Goal: Navigation & Orientation: Understand site structure

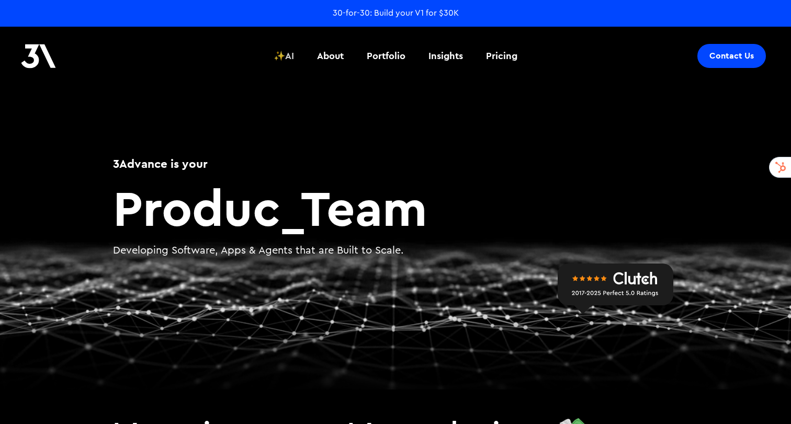
click at [284, 56] on div "✨AI" at bounding box center [284, 56] width 20 height 14
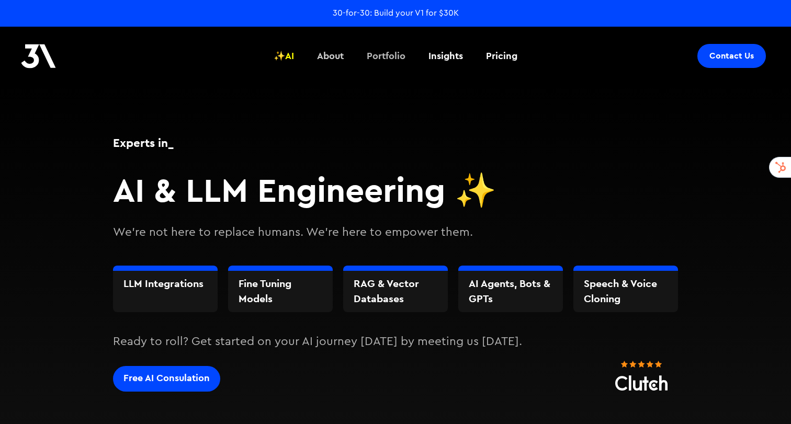
click at [334, 54] on div "About" at bounding box center [330, 56] width 27 height 14
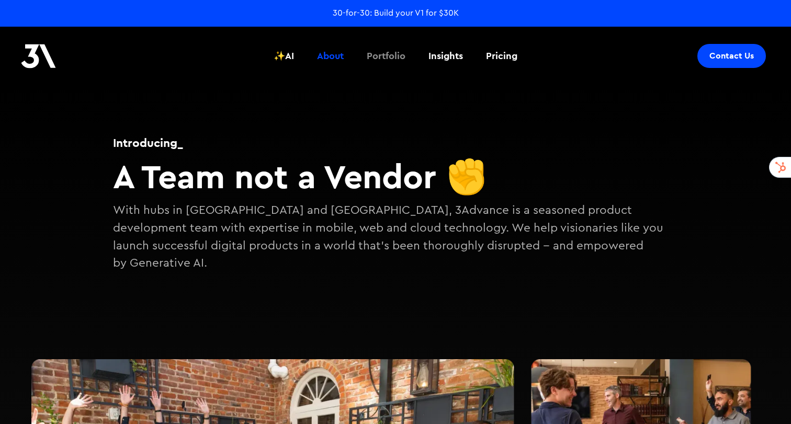
click at [388, 58] on div "Portfolio" at bounding box center [386, 56] width 39 height 14
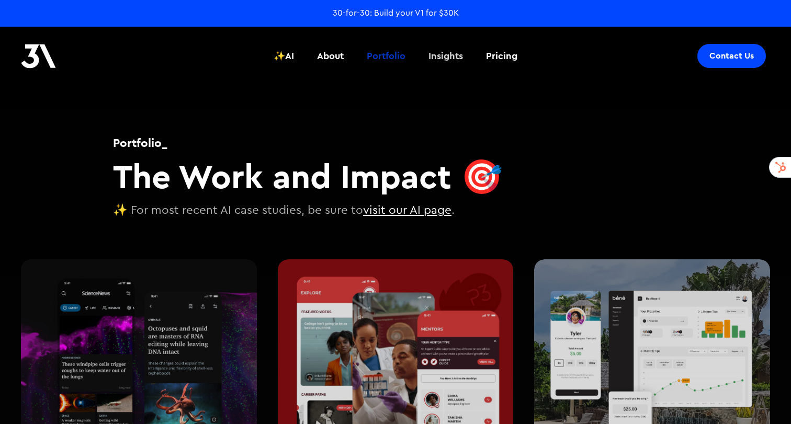
click at [440, 61] on div "Insights" at bounding box center [445, 56] width 35 height 14
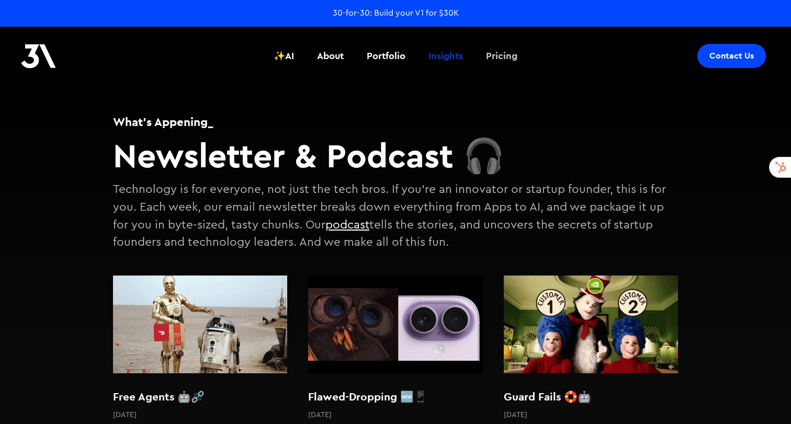
click at [511, 52] on div "Pricing" at bounding box center [501, 56] width 31 height 14
